Goal: Information Seeking & Learning: Learn about a topic

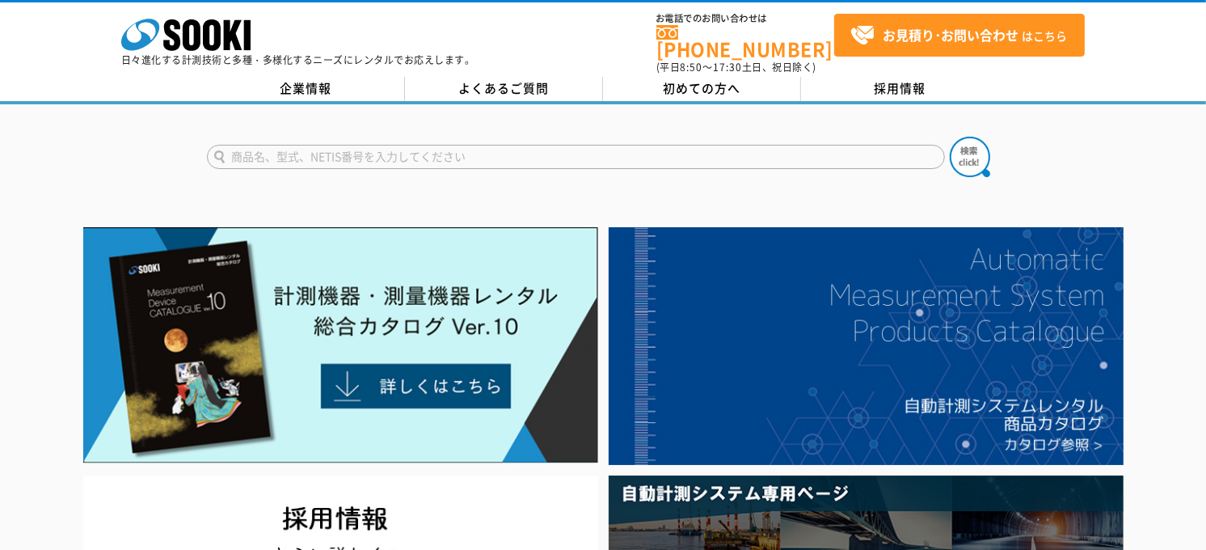
click at [546, 151] on input "text" at bounding box center [576, 157] width 738 height 24
type input "k"
type input "簡易動的コーン"
click at [950, 137] on button at bounding box center [970, 157] width 40 height 40
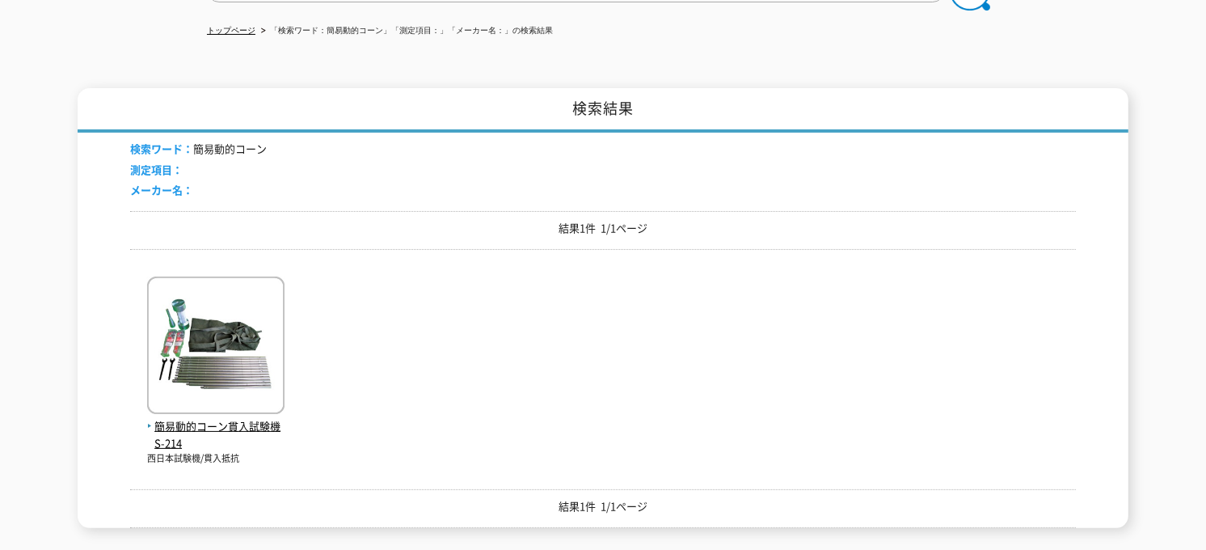
scroll to position [209, 0]
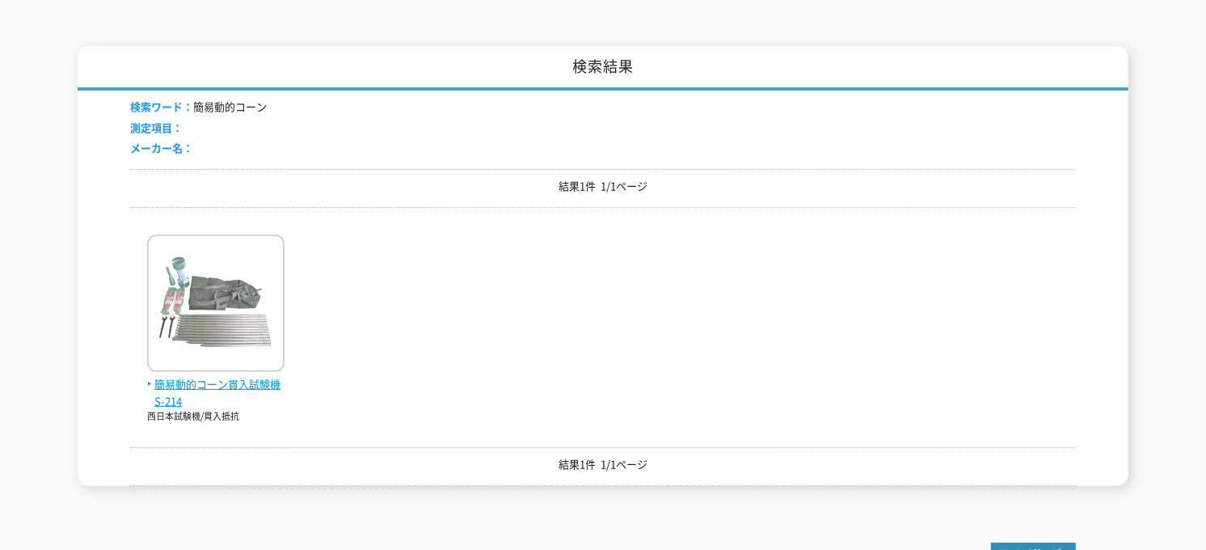
click at [216, 376] on span "簡易動的コーン貫入試験機 S-214" at bounding box center [215, 393] width 137 height 34
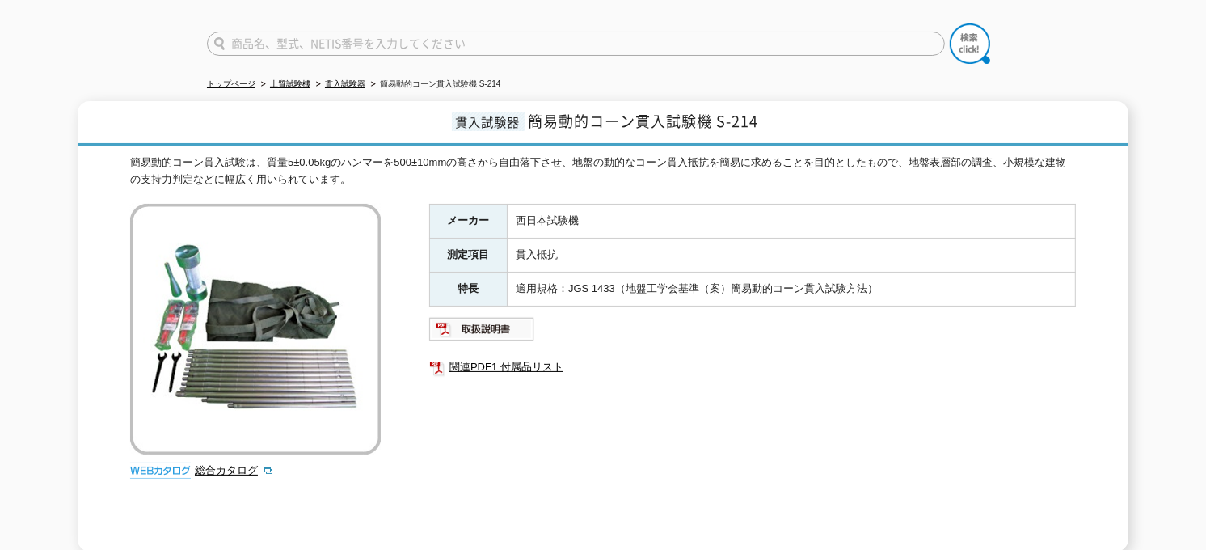
scroll to position [119, 0]
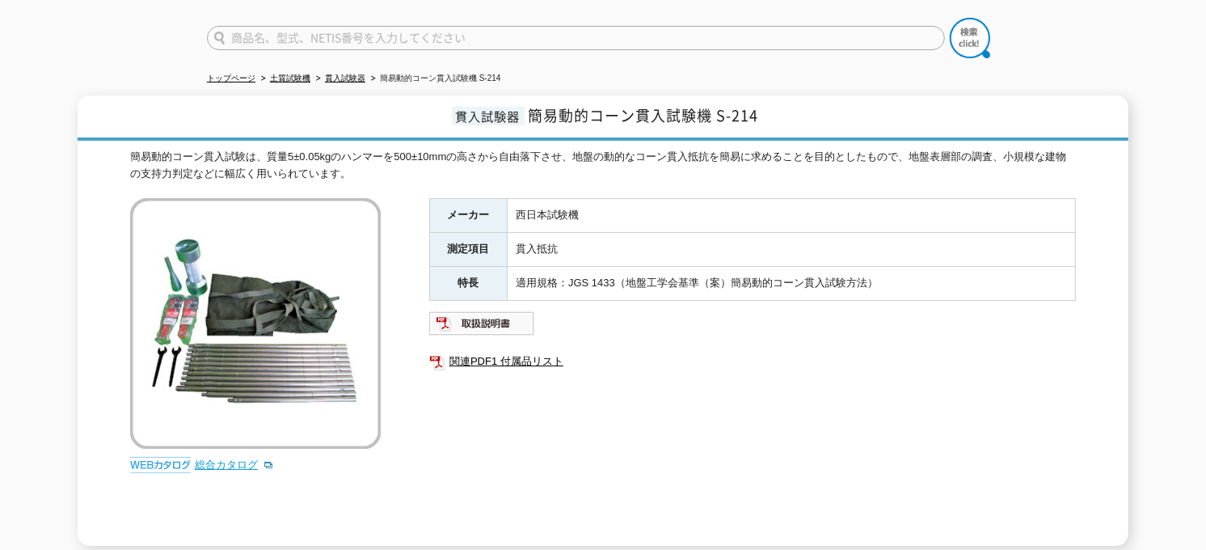
click at [221, 458] on link "総合カタログ" at bounding box center [234, 464] width 79 height 12
